Goal: Task Accomplishment & Management: Complete application form

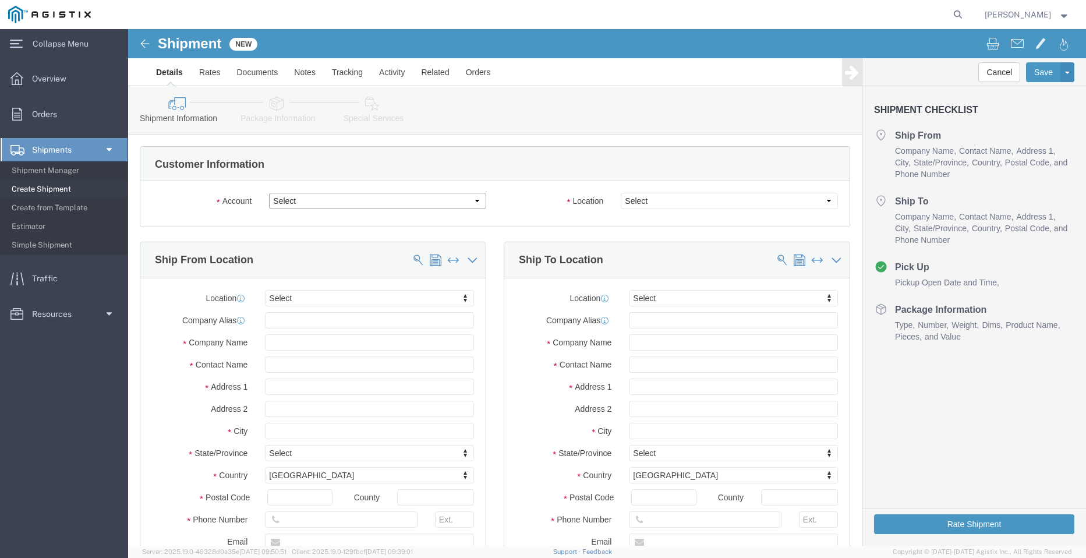
click select "Select PG&E Valmont Industries Inc"
select select "9596"
click select "Select PG&E Valmont Industries Inc"
select select "PURCHORD"
select select
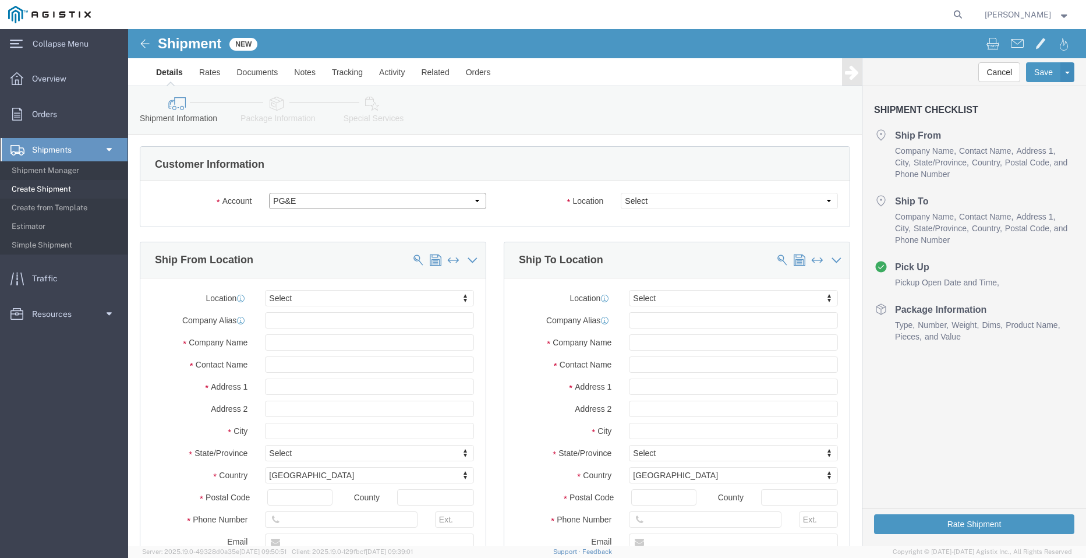
select select
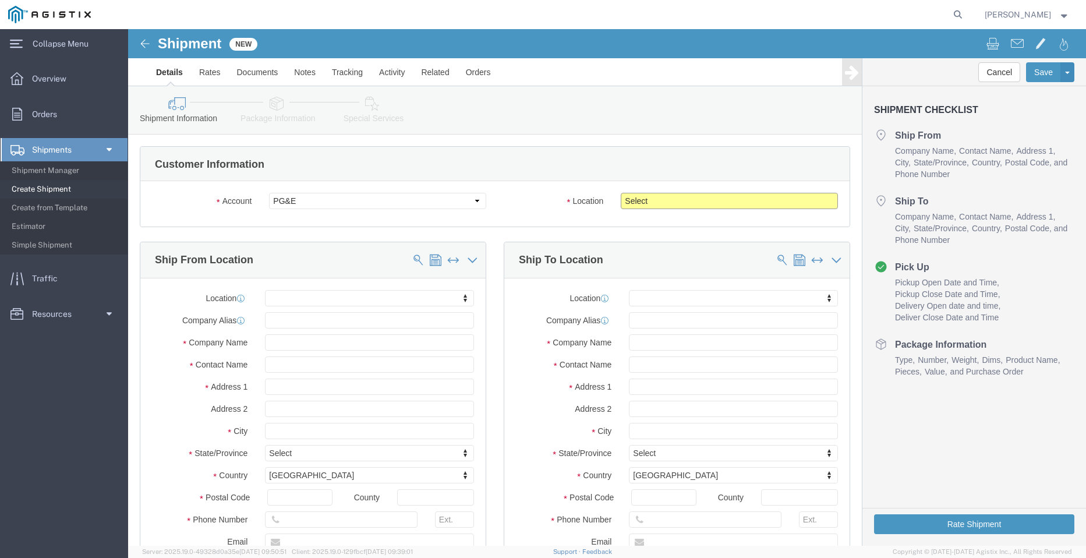
click select "Select All Others [GEOGRAPHIC_DATA] [GEOGRAPHIC_DATA] [GEOGRAPHIC_DATA] [GEOGRA…"
select select "23082"
click select "Select All Others [GEOGRAPHIC_DATA] [GEOGRAPHIC_DATA] [GEOGRAPHIC_DATA] [GEOGRA…"
click input "text"
type input "TE"
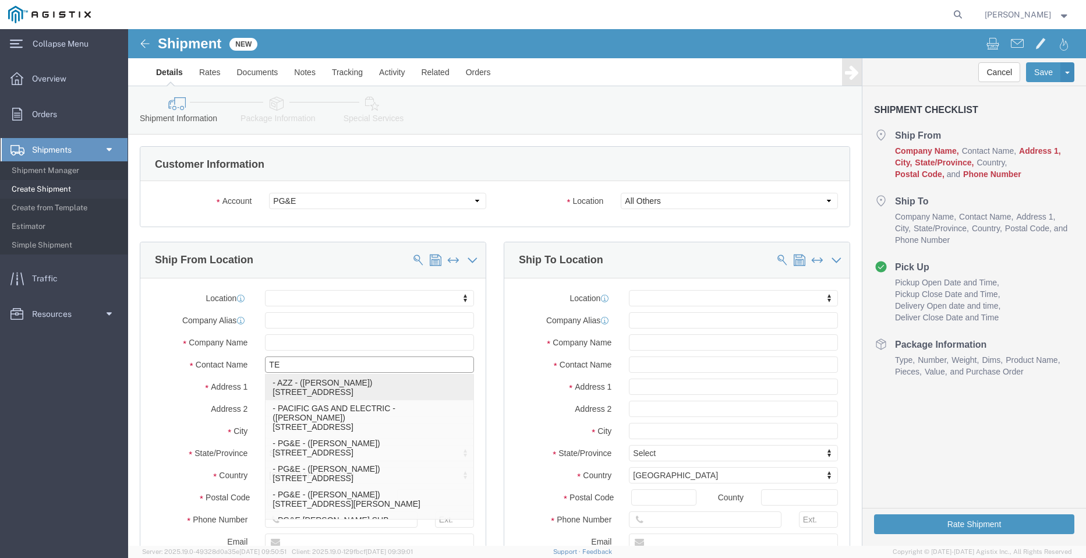
click p "- AZZ - ([PERSON_NAME]) [STREET_ADDRESS][PERSON_NAME]"
select select
type input "[STREET_ADDRESS]"
type input "77064"
type input "2812216607"
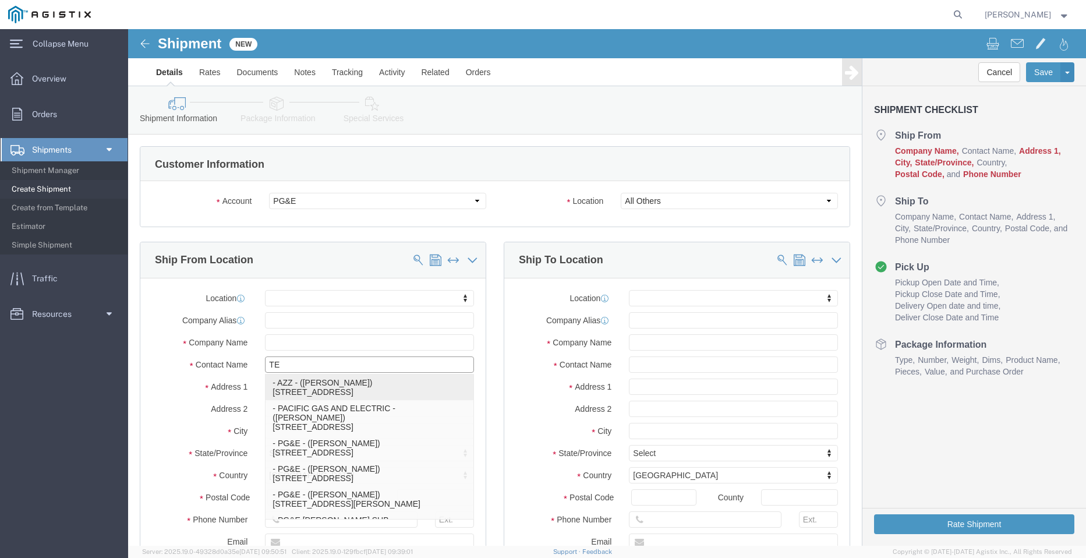
type input "[EMAIL_ADDRESS][DOMAIN_NAME]"
checkbox input "true"
type input "AZZ"
type input "[PERSON_NAME]"
type input "[GEOGRAPHIC_DATA]"
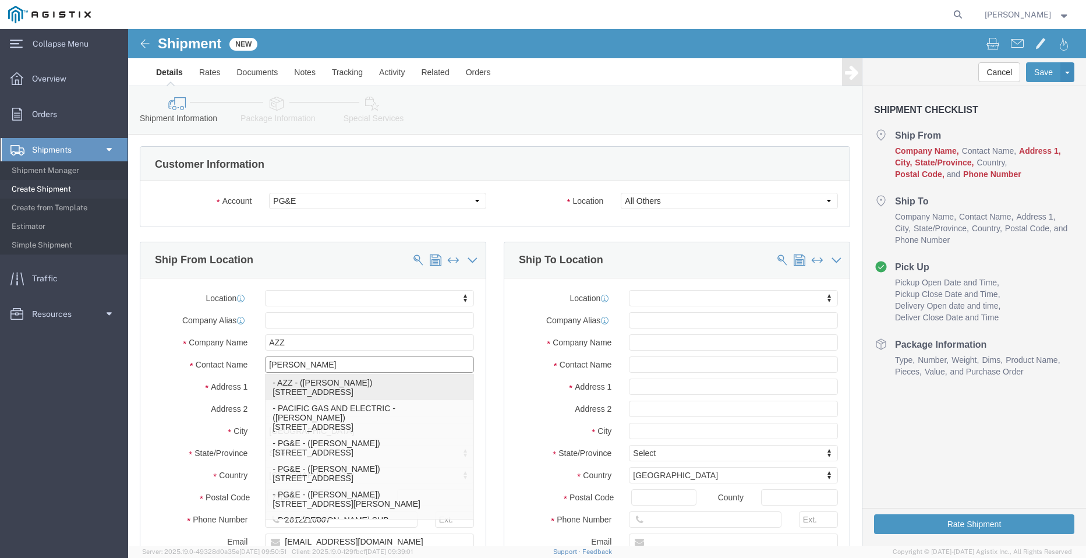
select select "[GEOGRAPHIC_DATA]"
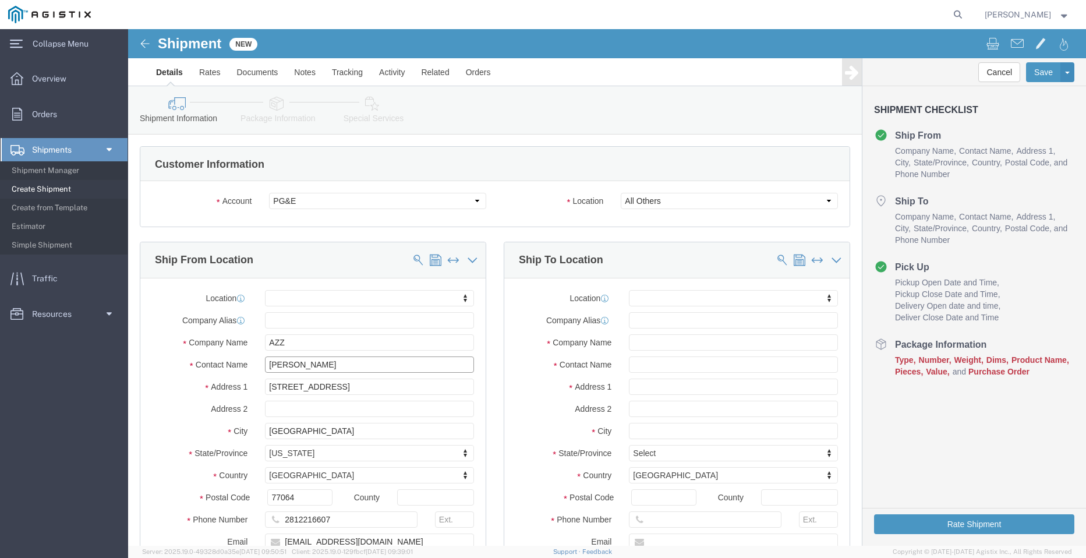
type input "[PERSON_NAME]"
click input "text"
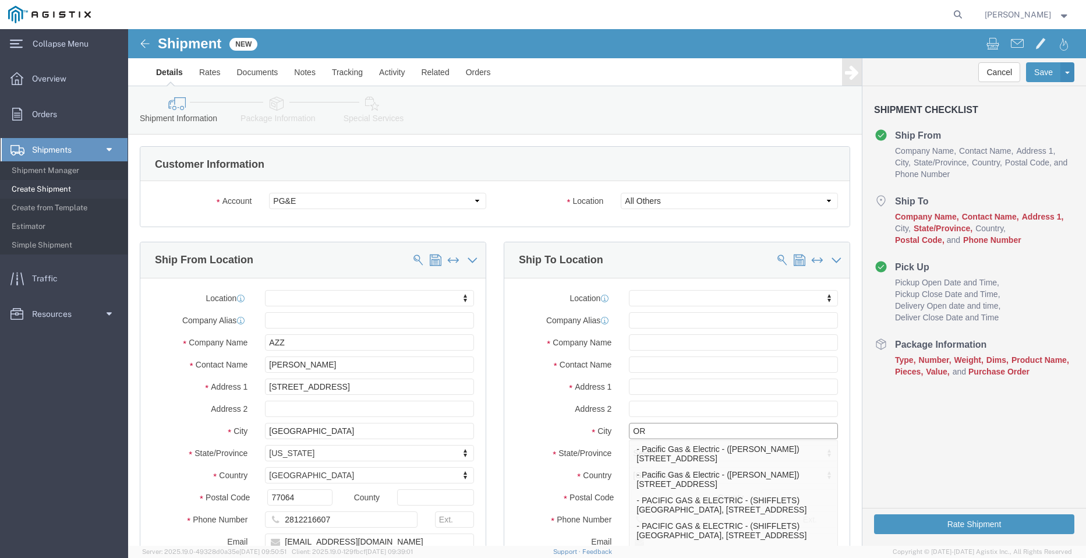
type input "ORO"
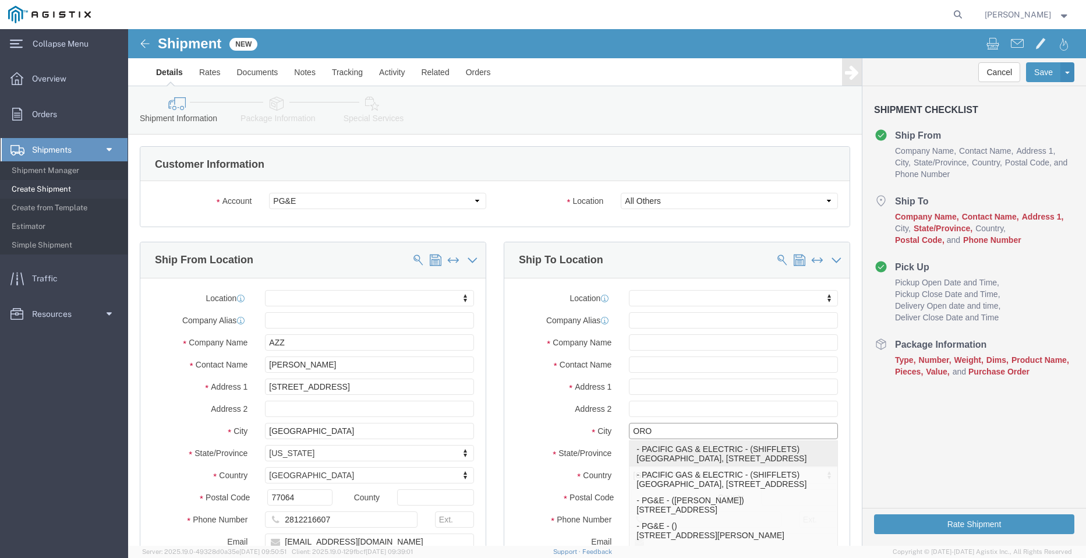
click p "- PACIFIC GAS & ELECTRIC - (SHIFFLETS) [GEOGRAPHIC_DATA], [STREET_ADDRESS]"
select select
type input "SHIFFLETS POLE YARD"
type input "[STREET_ADDRESS]"
type input "95965"
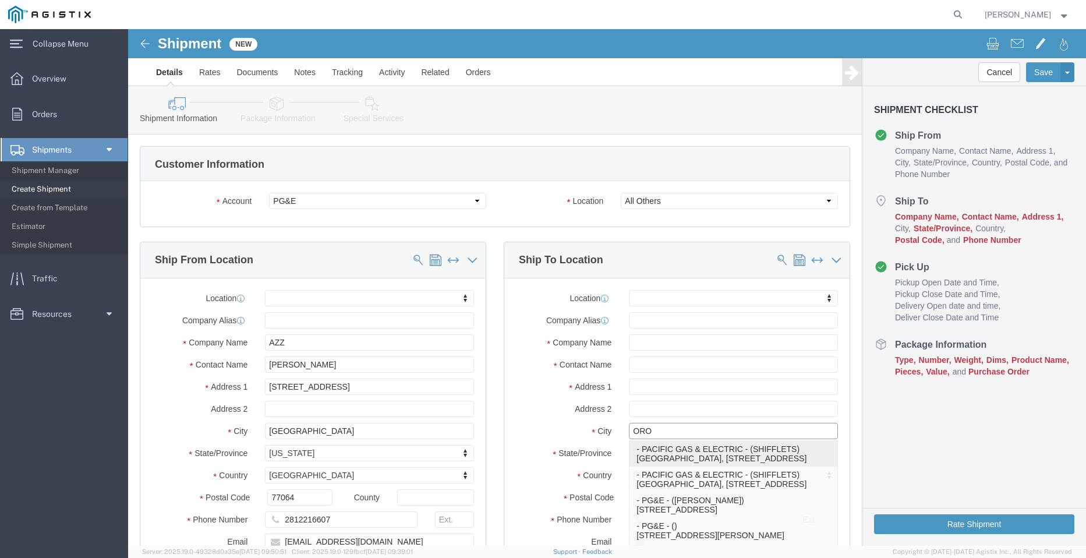
type input "[GEOGRAPHIC_DATA]"
type input "18003444997"
type input "PACIFIC GAS & ELECTRIC"
type input "SHIFFLETS"
type input "[GEOGRAPHIC_DATA]"
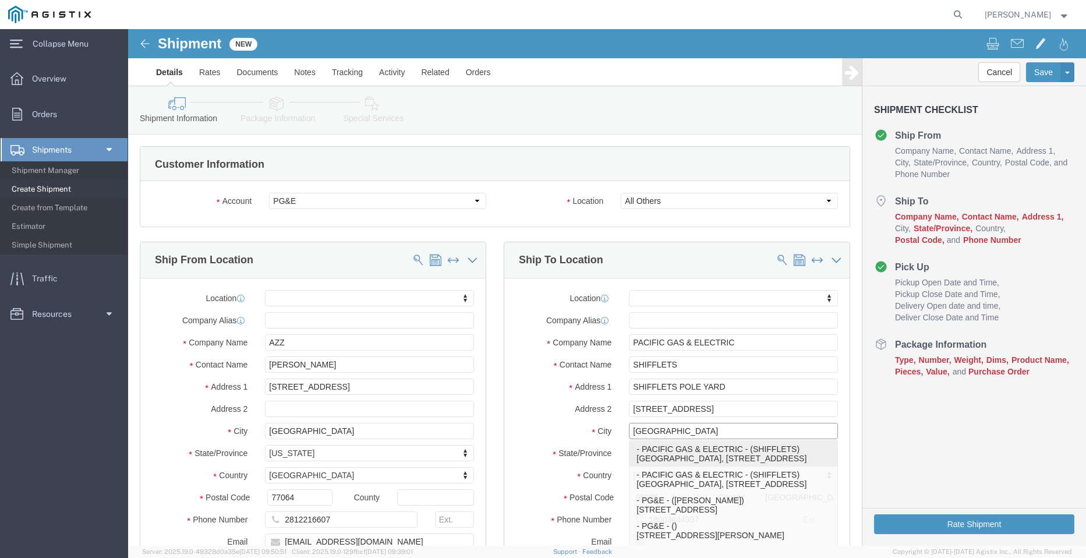
select select "CA"
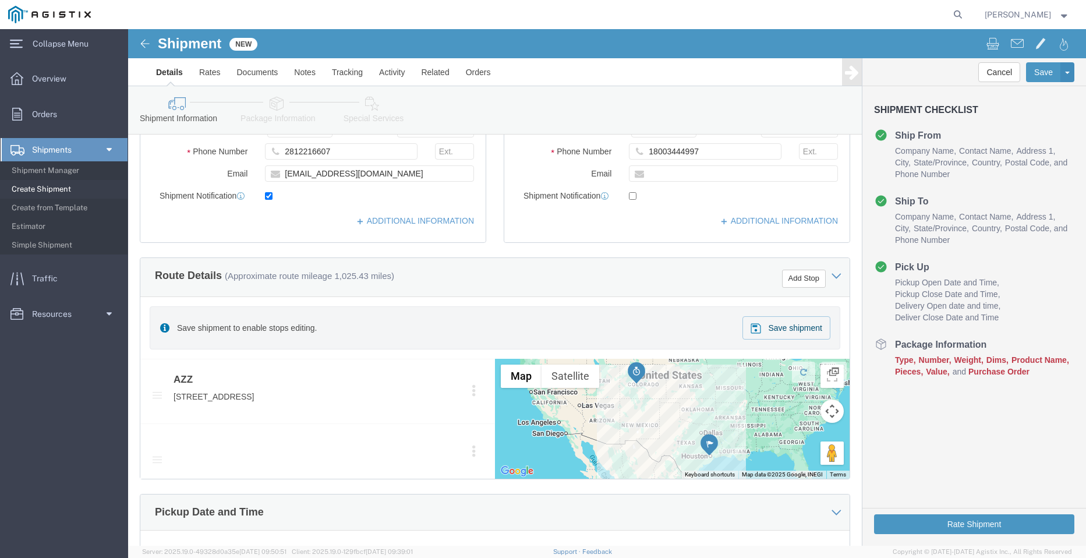
scroll to position [524, 0]
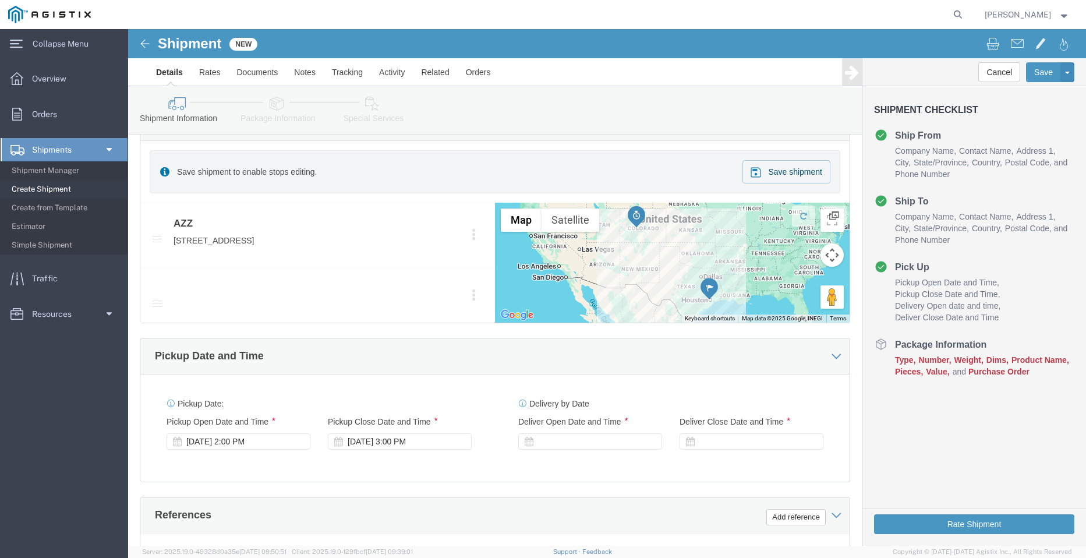
type input "[GEOGRAPHIC_DATA]"
select select
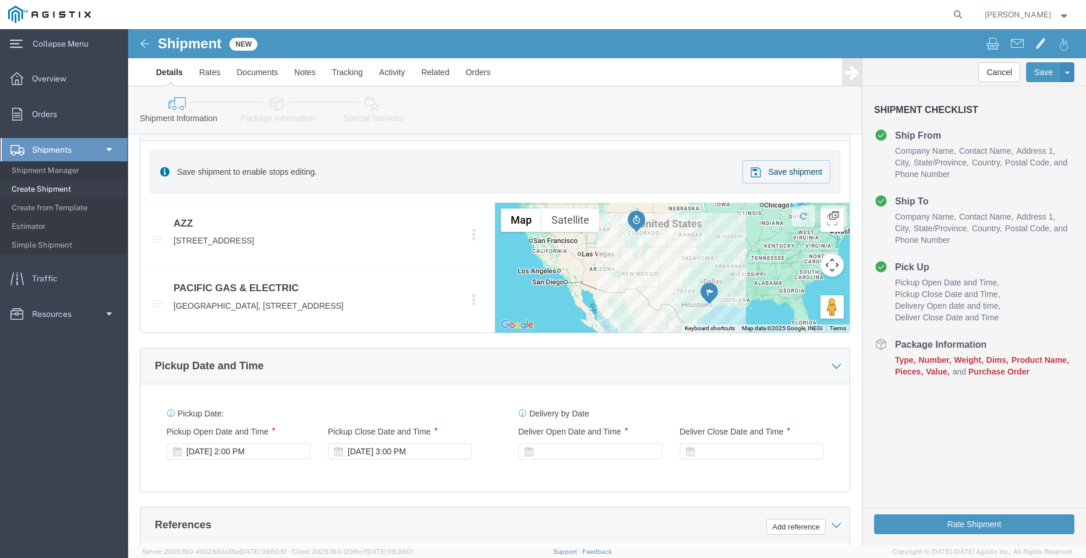
click div "Save shipment to enable stops editing. Save shipment"
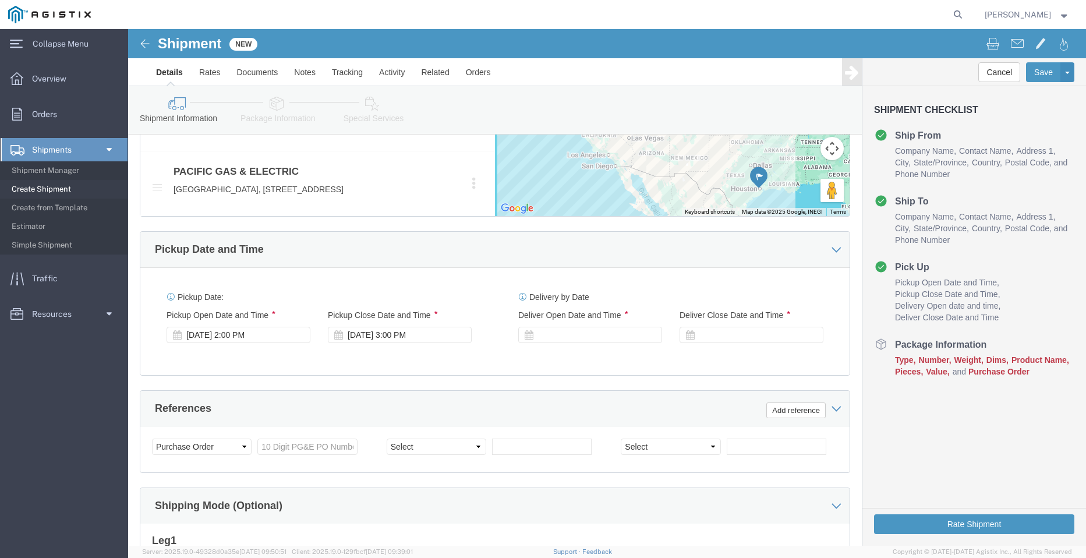
click div
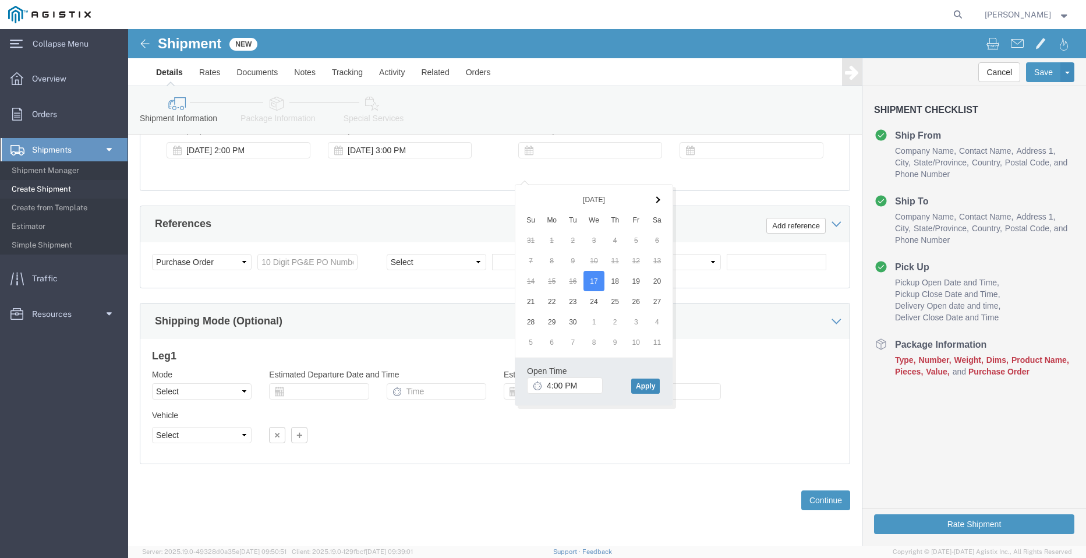
click button "Apply"
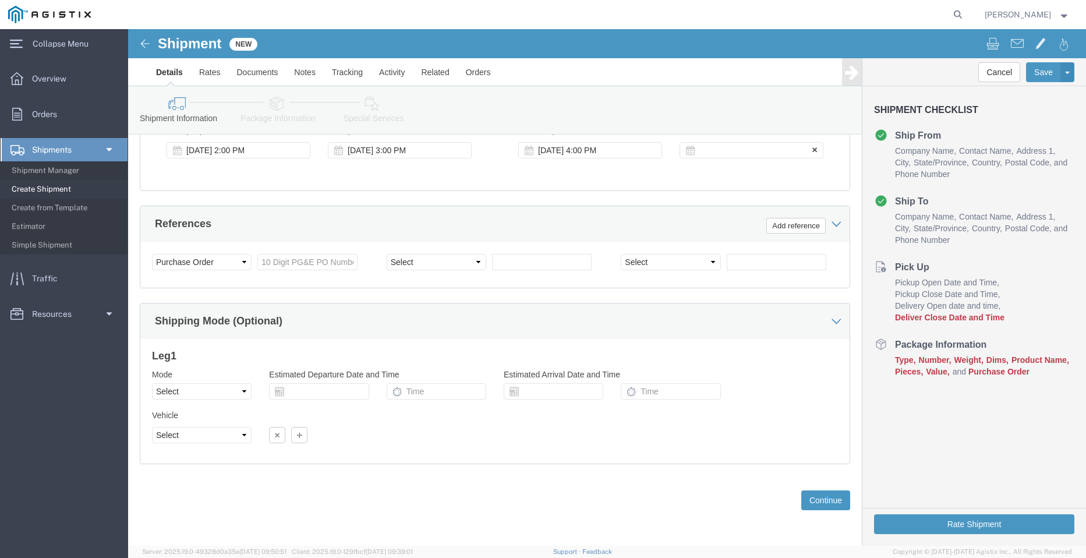
click div
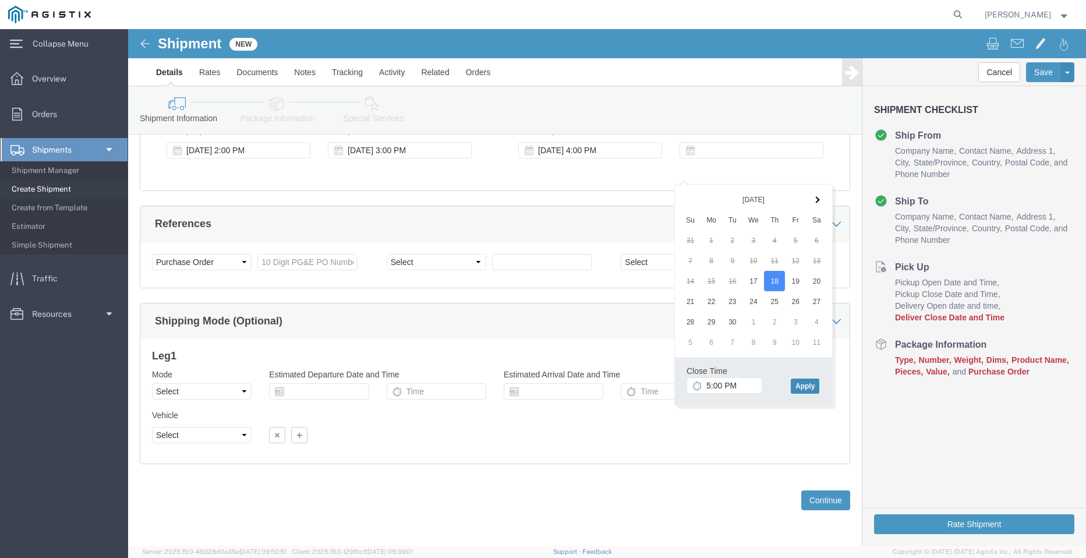
click button "Apply"
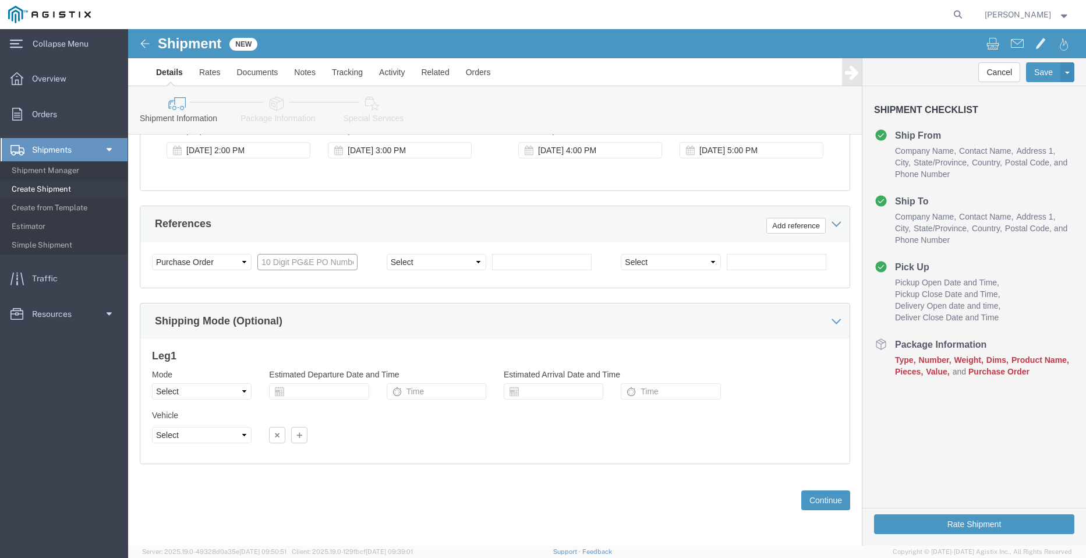
click input "text"
paste input "3501403644"
type input "3501403644"
click select "Select Account Type Activity ID Airline Appointment Number ASN Batch Request # …"
select select "PICKUPNUM"
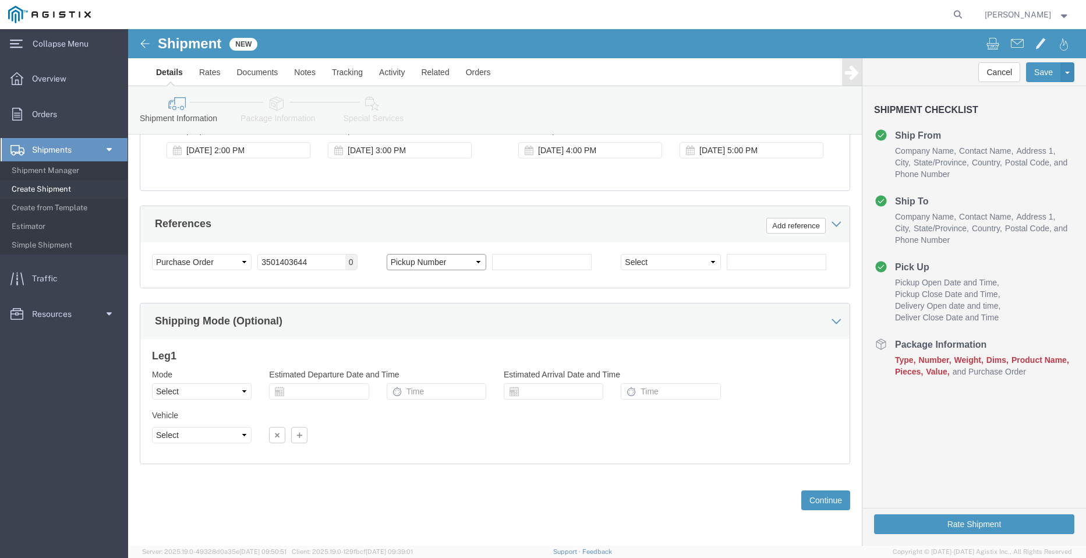
click select "Select Account Type Activity ID Airline Appointment Number ASN Batch Request # …"
drag, startPoint x: 419, startPoint y: 239, endPoint x: 428, endPoint y: 244, distance: 9.9
click input "text"
paste input "900248960"
type input "900248960"
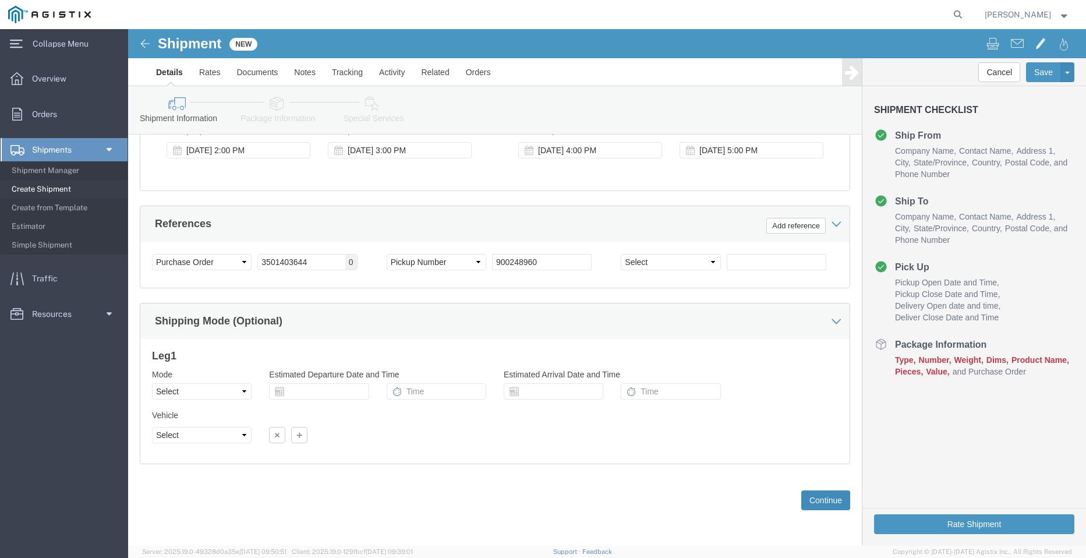
drag, startPoint x: 679, startPoint y: 474, endPoint x: 700, endPoint y: 466, distance: 22.5
click button "Continue"
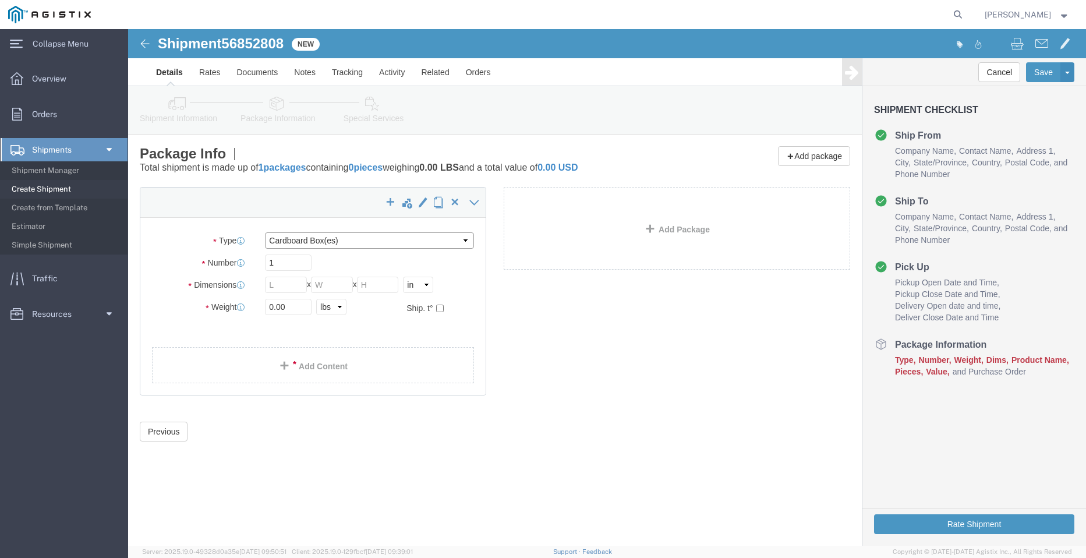
click select "Select Bulk Bundle(s) Cardboard Box(es) Carton(s) Crate(s) Drum(s) (Fiberboard)…"
select select "BNDL"
click select "Select Bulk Bundle(s) Cardboard Box(es) Carton(s) Crate(s) Drum(s) (Fiberboard)…"
click select "Select cm ft in"
select select "FT"
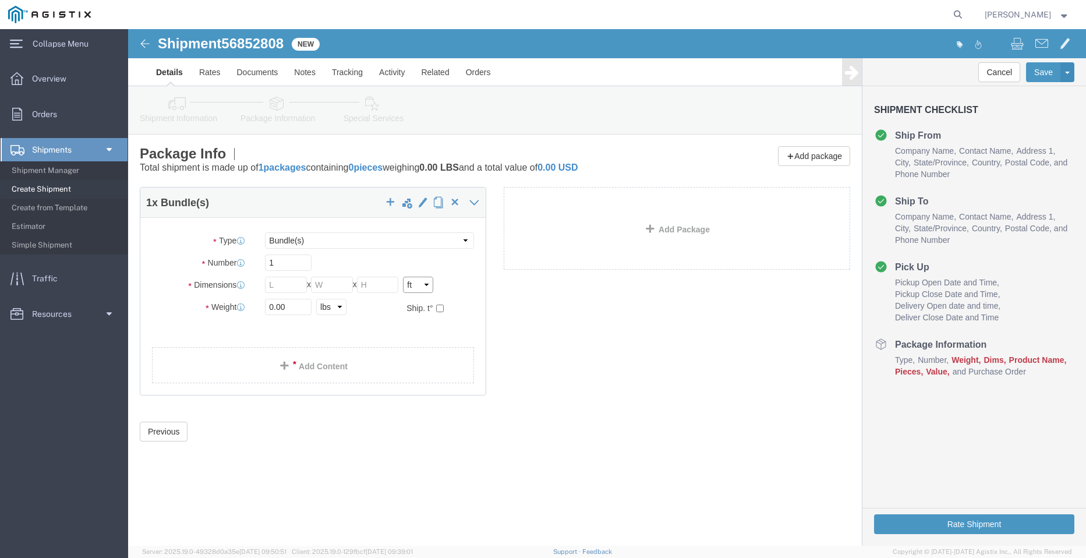
click select "Select cm ft in"
click input "text"
type input "96"
type input "102"
type input "56"
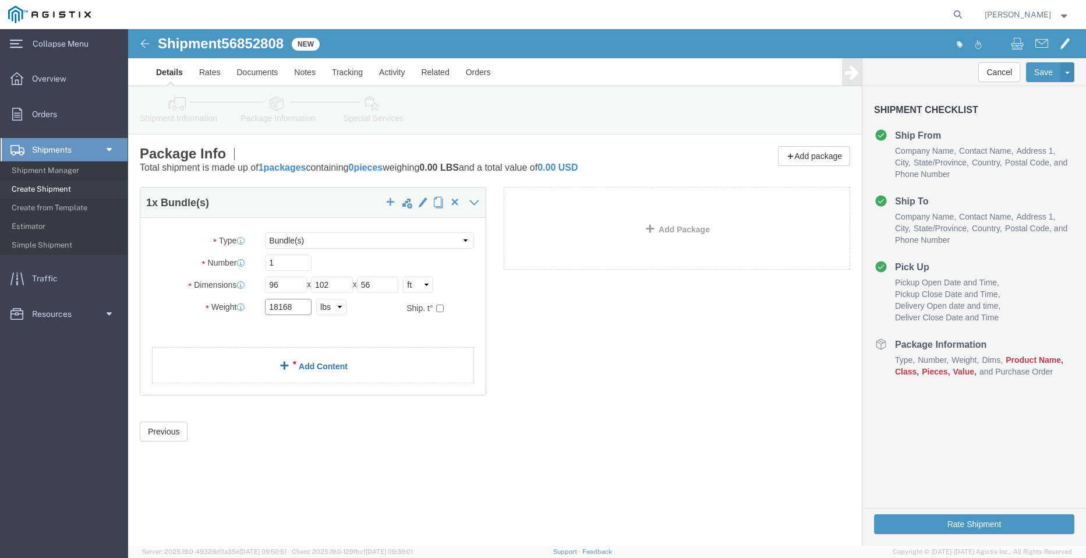
type input "18168"
click link "Add Content"
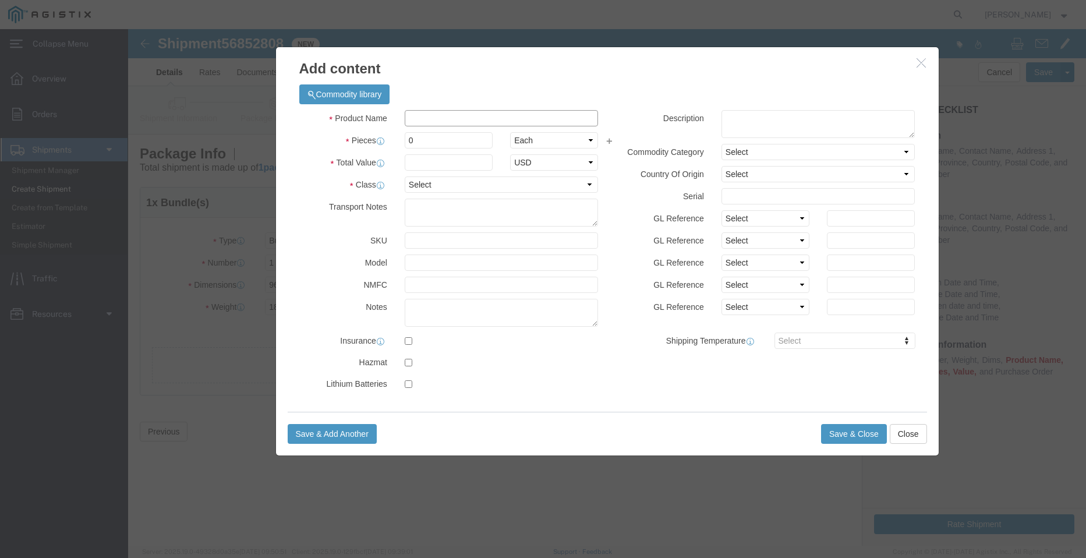
click input "text"
type input "STEEL POLES"
select select "MX"
drag, startPoint x: 302, startPoint y: 111, endPoint x: 102, endPoint y: 94, distance: 200.4
click div "Add content Commodity library Product Name STEEL POLES Pieces 0 Select Bag Barr…"
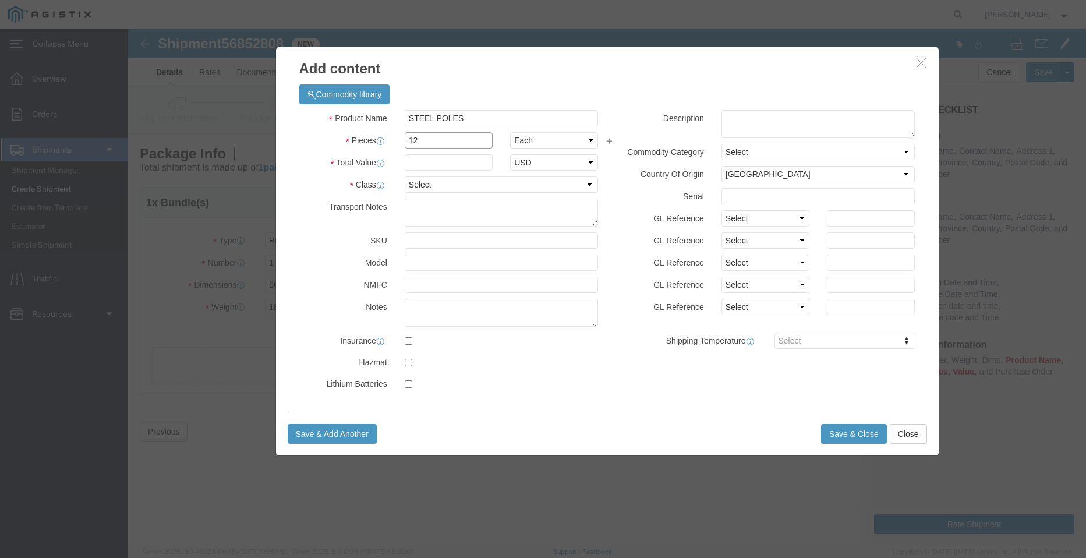
type input "12"
click div
click input "text"
type input "18168"
click select "Select 50 55 60 65 70 85 92.5 100 125 175 250 300 400"
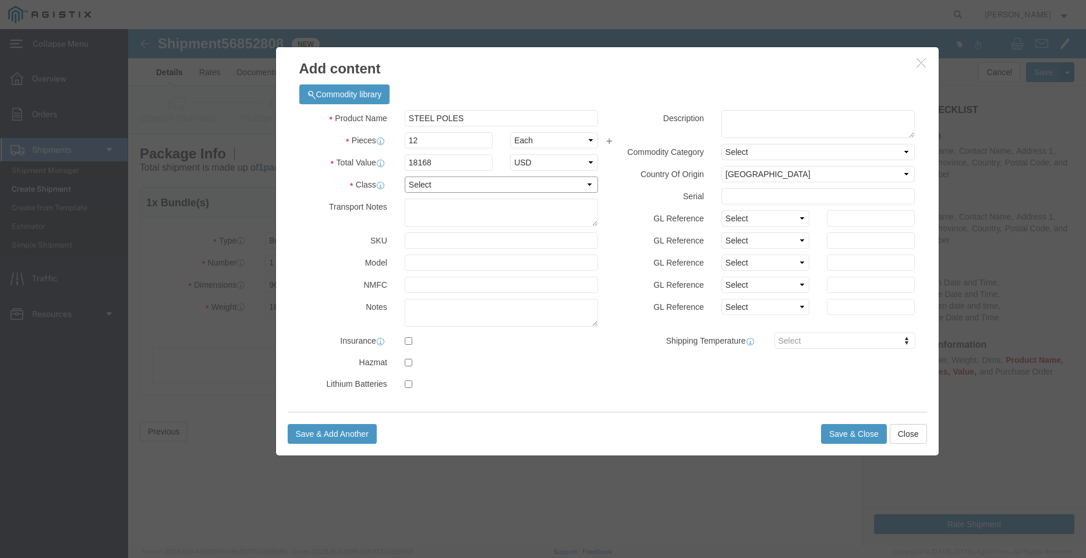
select select "50"
click select "Select 50 55 60 65 70 85 92.5 100 125 175 250 300 400"
click button "Save & Close"
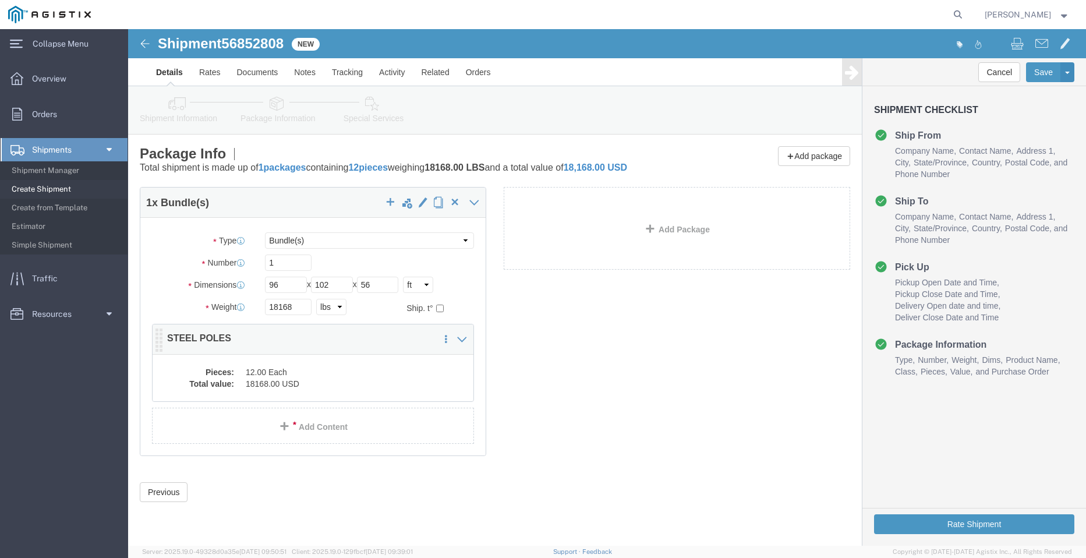
click dd "18168.00 USD"
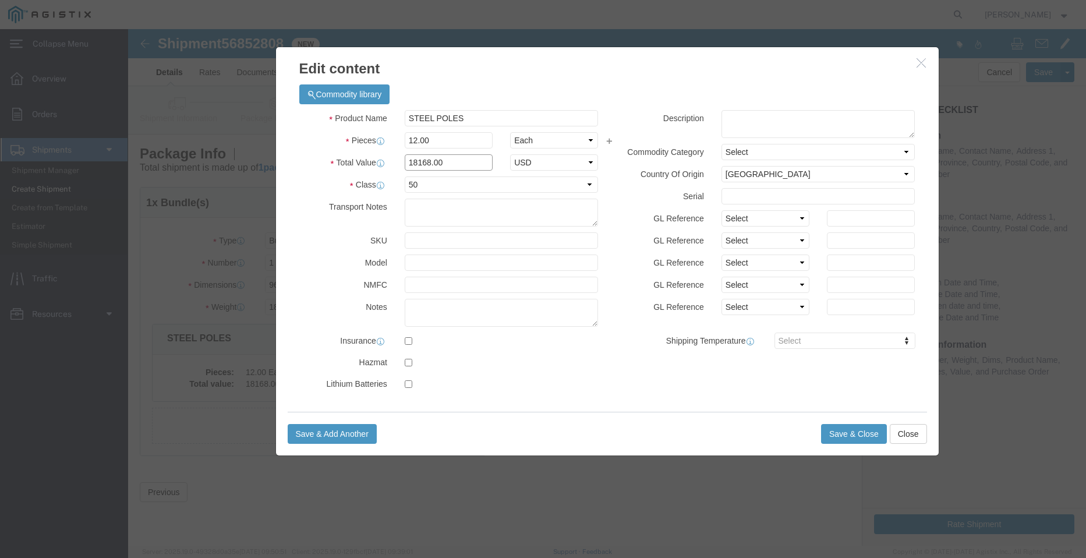
drag, startPoint x: 307, startPoint y: 133, endPoint x: 226, endPoint y: 122, distance: 81.7
click div "Product Name STEEL POLES Pieces 12.00 Select Bag Barrels 100Board Feet Bottle B…"
type input "1"
click button "Save & Close"
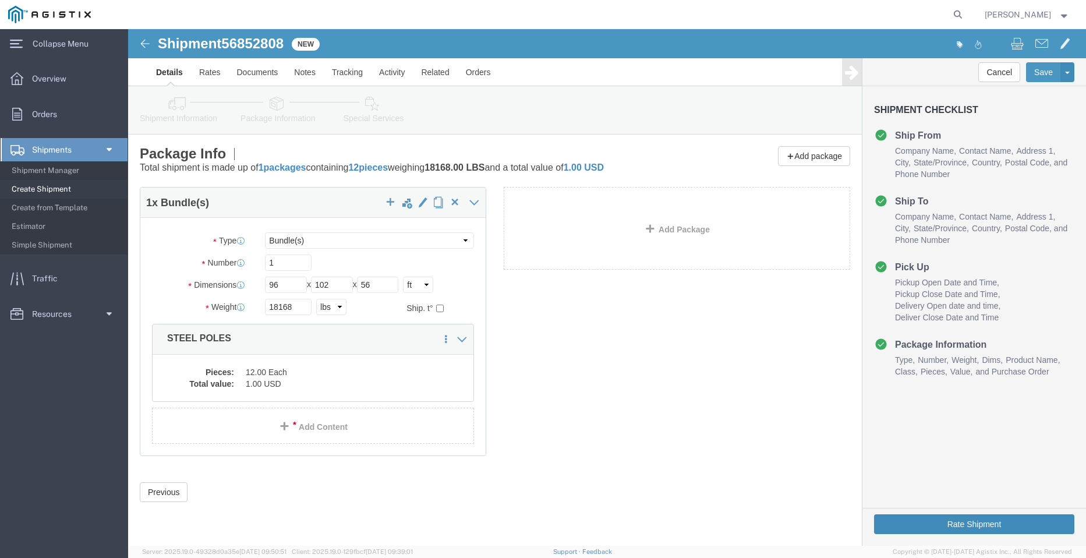
click button "Rate Shipment"
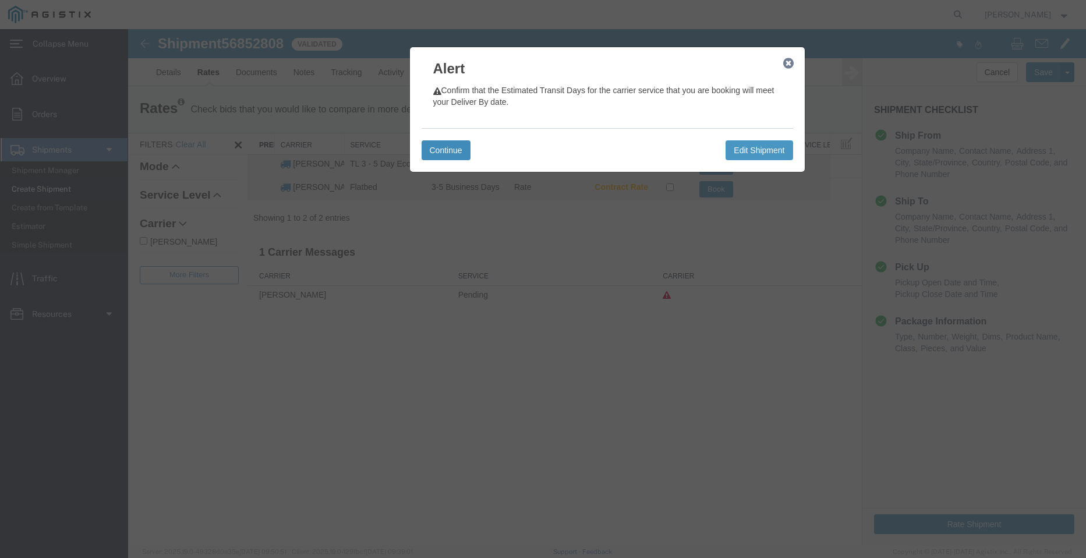
click at [442, 144] on button "Continue" at bounding box center [446, 150] width 49 height 20
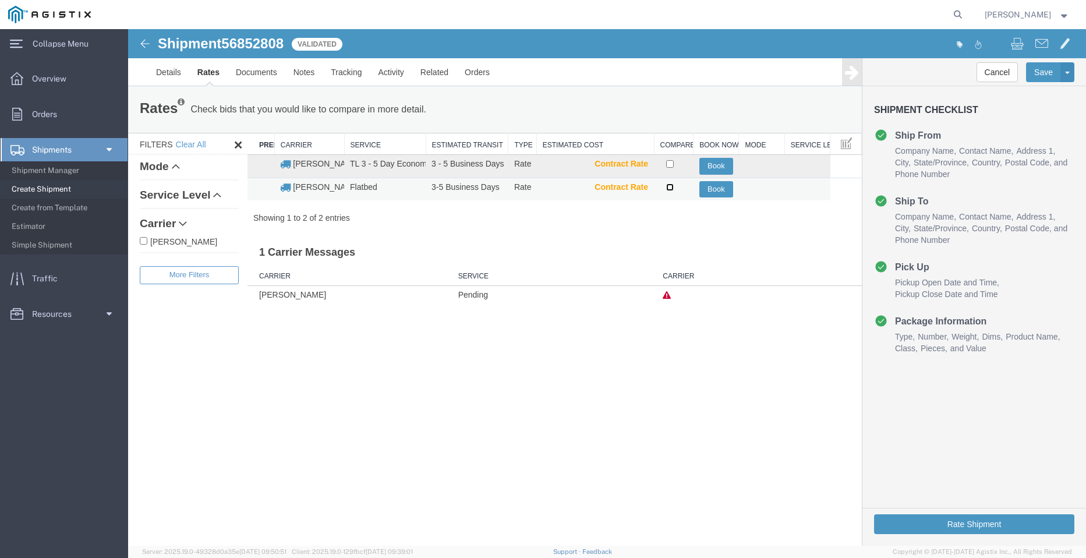
click at [668, 188] on input "checkbox" at bounding box center [670, 187] width 8 height 8
checkbox input "true"
click at [712, 189] on button "Book" at bounding box center [716, 189] width 34 height 17
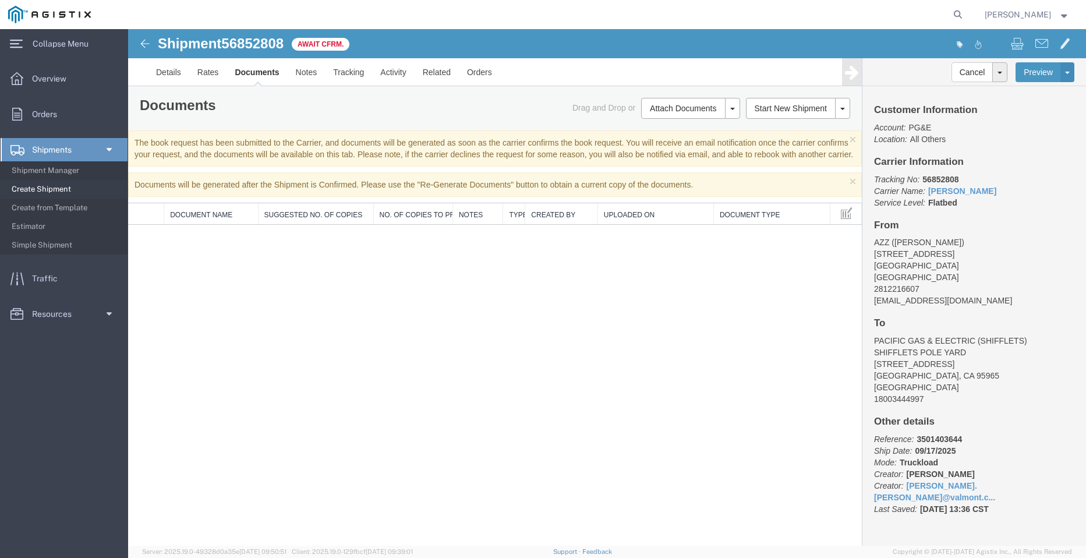
click at [270, 41] on span "56852808" at bounding box center [252, 44] width 62 height 16
copy span "56852808"
